Goal: Task Accomplishment & Management: Complete application form

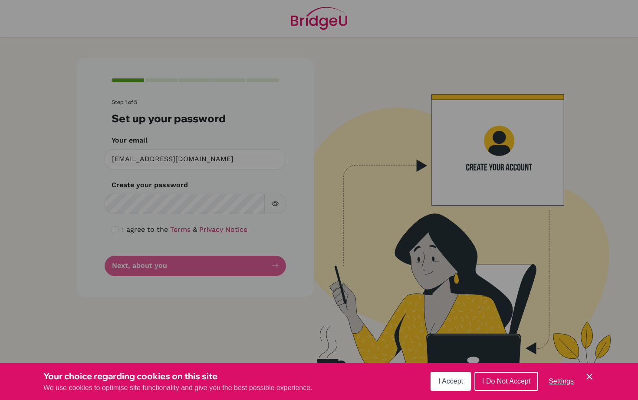
click at [193, 216] on div "Cookie Preferences" at bounding box center [319, 200] width 638 height 400
click at [184, 210] on div "Cookie Preferences" at bounding box center [319, 200] width 638 height 400
click at [183, 205] on div "Cookie Preferences" at bounding box center [319, 200] width 638 height 400
click at [208, 231] on div "Cookie Preferences" at bounding box center [319, 200] width 638 height 400
click at [446, 381] on span "I Accept" at bounding box center [450, 381] width 25 height 7
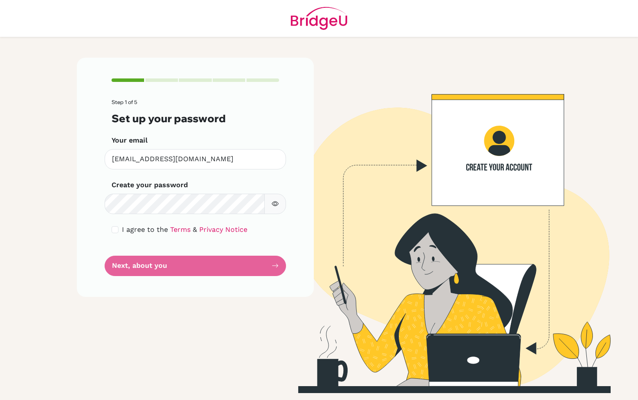
click at [279, 202] on button "button" at bounding box center [275, 204] width 22 height 20
click at [117, 233] on div "I agree to the Terms & Privacy Notice" at bounding box center [194, 230] width 167 height 10
click at [115, 229] on input "checkbox" at bounding box center [114, 229] width 7 height 7
checkbox input "true"
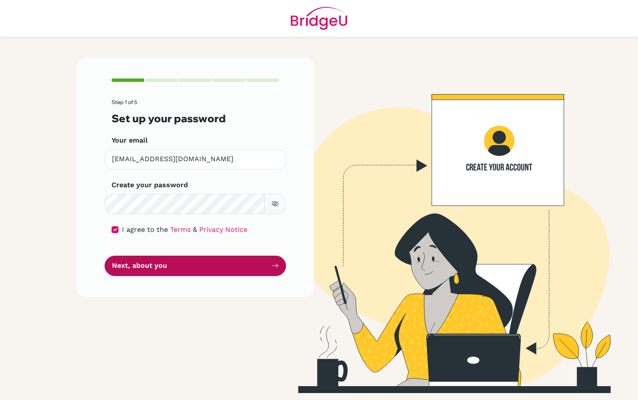
click at [142, 270] on button "Next, about you" at bounding box center [195, 266] width 181 height 20
